Goal: Task Accomplishment & Management: Manage account settings

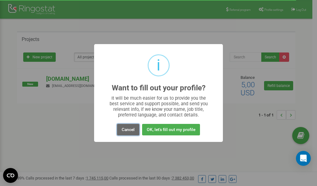
click at [131, 128] on button "Cancel" at bounding box center [128, 129] width 22 height 11
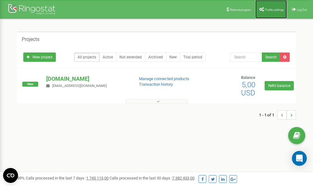
click at [277, 9] on span "Profile settings" at bounding box center [274, 9] width 19 height 3
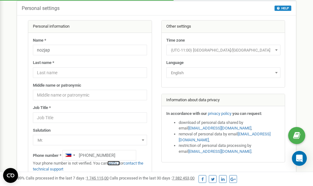
click at [116, 163] on link "verify it" at bounding box center [113, 163] width 13 height 5
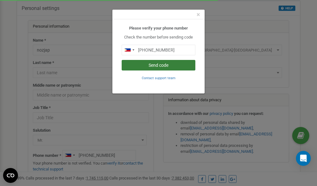
click at [149, 66] on button "Send code" at bounding box center [159, 65] width 74 height 11
